Goal: Manage account settings

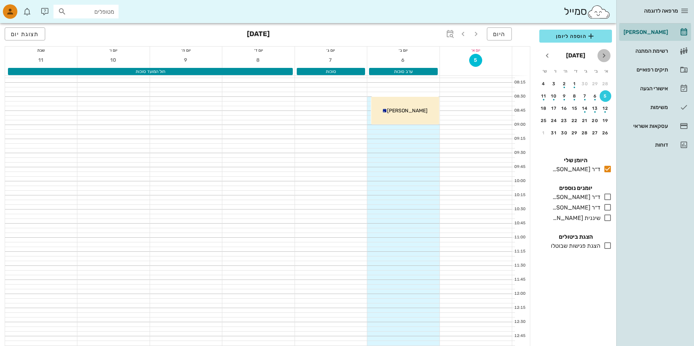
click at [606, 56] on icon "חודש שעבר" at bounding box center [604, 55] width 9 height 9
click at [593, 101] on button "4" at bounding box center [596, 96] width 12 height 12
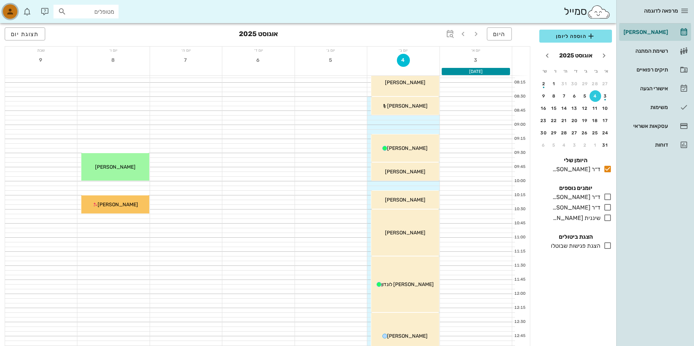
click at [8, 15] on icon "button" at bounding box center [10, 11] width 9 height 9
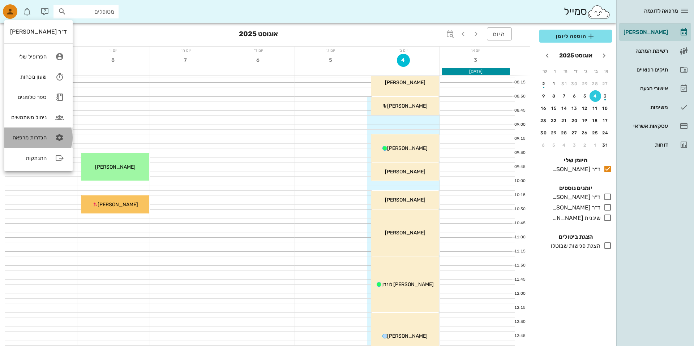
click at [28, 130] on link "הגדרות מרפאה" at bounding box center [38, 138] width 68 height 20
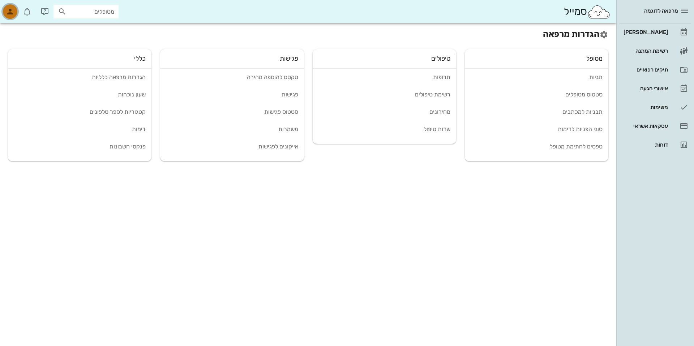
click at [9, 17] on div "button" at bounding box center [10, 11] width 14 height 14
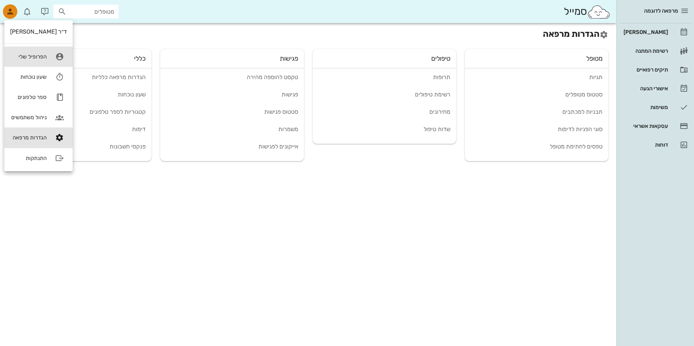
click at [17, 54] on div "הפרופיל שלי" at bounding box center [28, 57] width 37 height 7
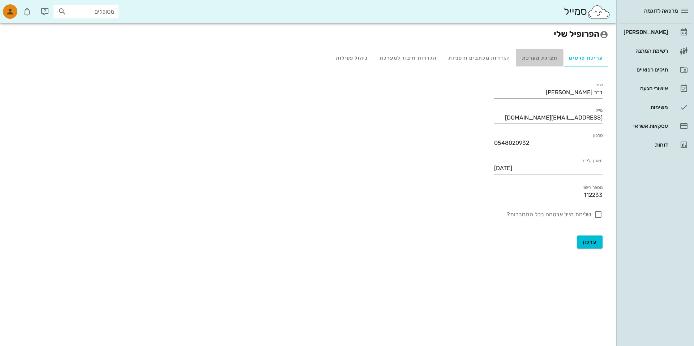
click at [536, 56] on div "תצוגת מערכת" at bounding box center [539, 57] width 47 height 17
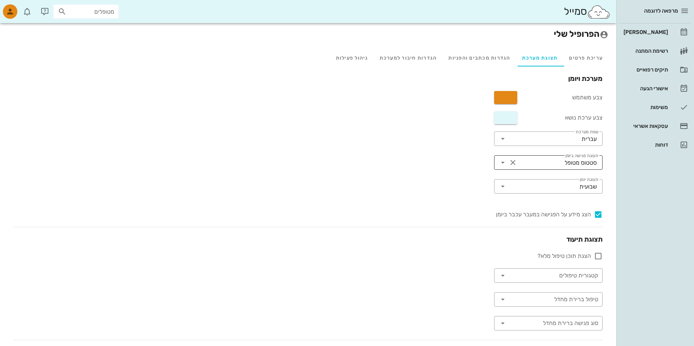
click at [547, 163] on input "תצוגת פגישה ביומן" at bounding box center [542, 163] width 46 height 12
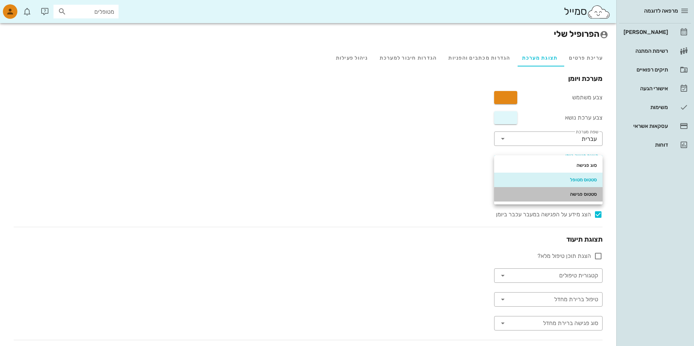
click at [552, 191] on div "סטטוס פגישה" at bounding box center [548, 195] width 97 height 12
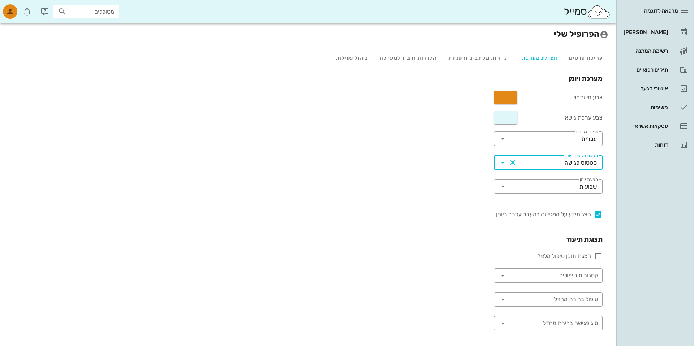
scroll to position [73, 0]
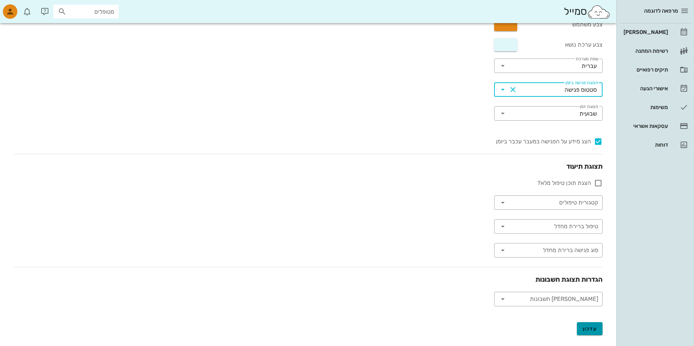
click at [594, 331] on span "עדכון" at bounding box center [590, 329] width 14 height 6
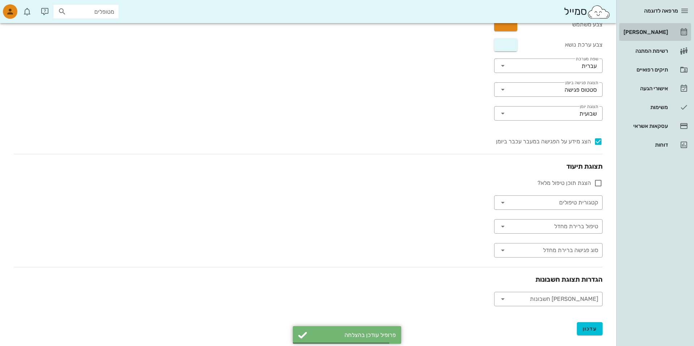
click at [648, 33] on div "[PERSON_NAME]" at bounding box center [645, 32] width 46 height 6
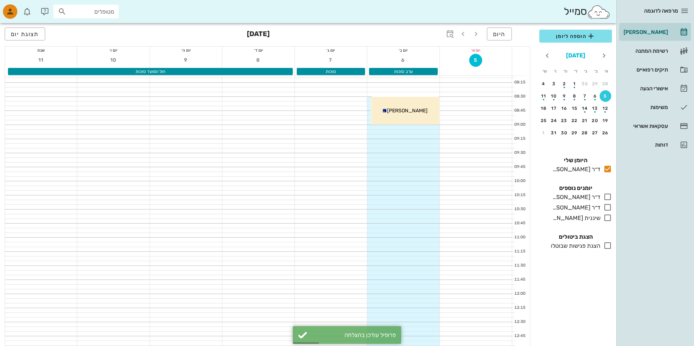
click at [588, 55] on button "[DATE]" at bounding box center [575, 55] width 25 height 14
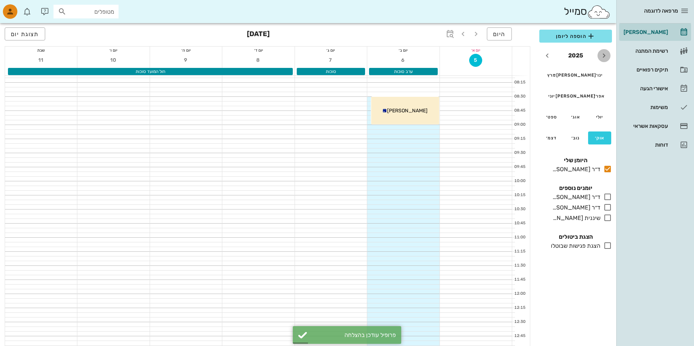
click at [605, 55] on icon "שנה שעברה" at bounding box center [604, 55] width 9 height 9
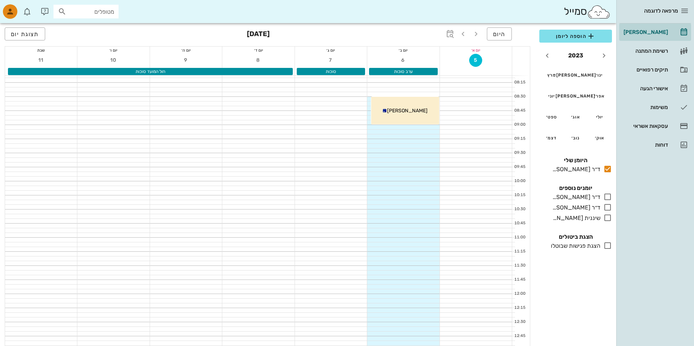
click at [575, 110] on td "אוג׳" at bounding box center [575, 117] width 23 height 20
click at [575, 116] on div "אוג׳" at bounding box center [576, 117] width 12 height 5
click at [575, 116] on button "23" at bounding box center [575, 121] width 12 height 12
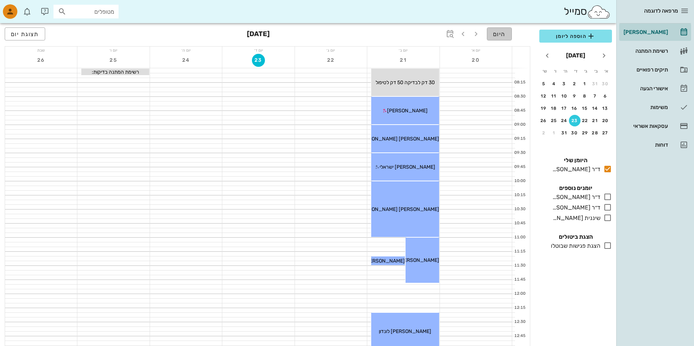
click at [501, 35] on span "היום" at bounding box center [499, 34] width 13 height 7
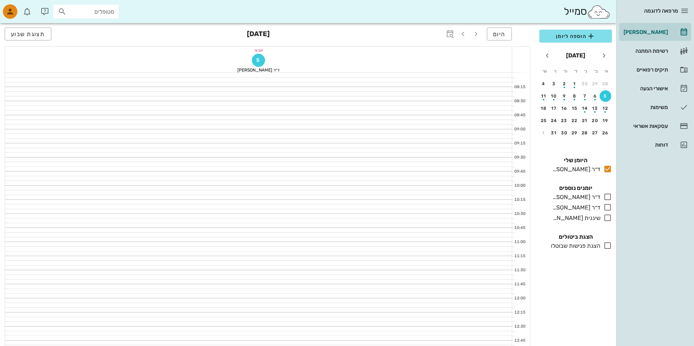
click at [255, 60] on span "5" at bounding box center [258, 60] width 12 height 6
